Goal: Task Accomplishment & Management: Manage account settings

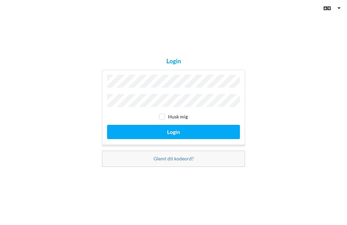
click at [163, 120] on input "checkbox" at bounding box center [162, 117] width 6 height 6
checkbox input "true"
click at [183, 139] on button "Login" at bounding box center [173, 132] width 133 height 14
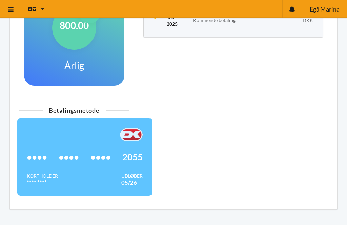
scroll to position [194, 0]
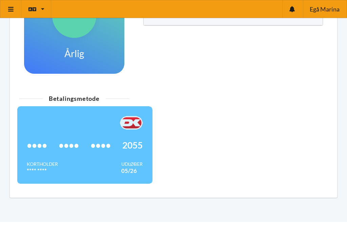
click at [112, 141] on div "•••• •••• •••• 2055" at bounding box center [85, 145] width 116 height 31
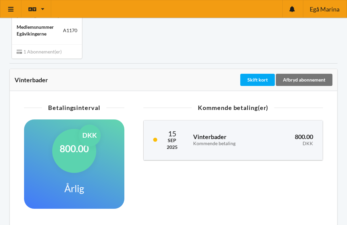
click at [261, 85] on div "Skift kort" at bounding box center [257, 80] width 35 height 12
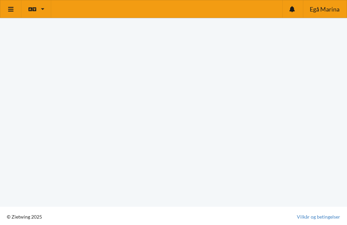
scroll to position [74, 0]
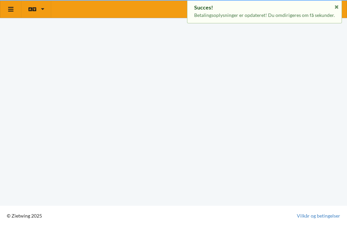
scroll to position [4, 0]
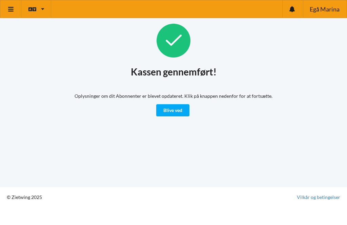
click at [171, 109] on link "Blive ved" at bounding box center [172, 110] width 33 height 12
